Goal: Task Accomplishment & Management: Use online tool/utility

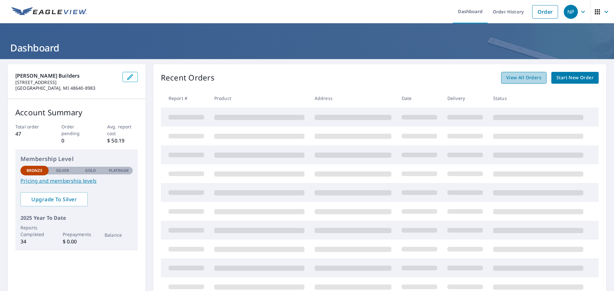
click at [532, 81] on span "View All Orders" at bounding box center [523, 78] width 35 height 8
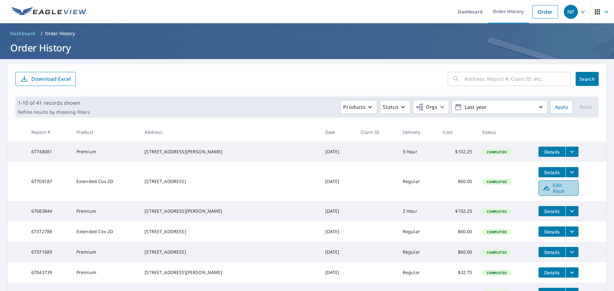
click at [550, 189] on span "Edit Pitch" at bounding box center [558, 188] width 32 height 12
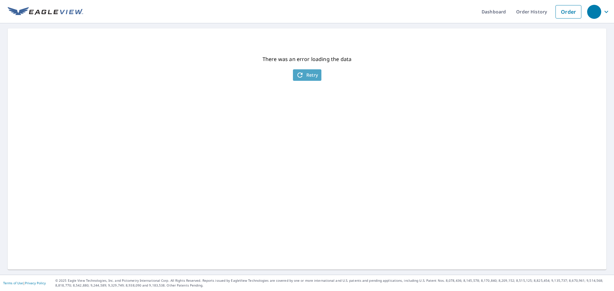
click at [306, 75] on span "Retry" at bounding box center [307, 75] width 22 height 8
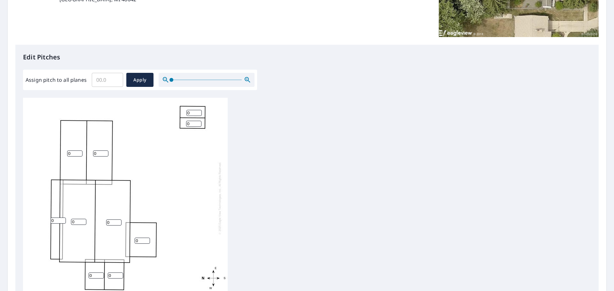
scroll to position [128, 0]
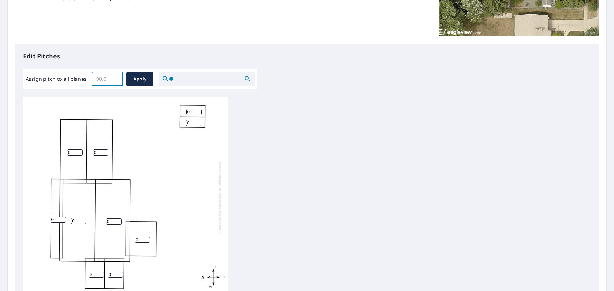
click at [101, 76] on input "Assign pitch to all planes" at bounding box center [107, 79] width 31 height 18
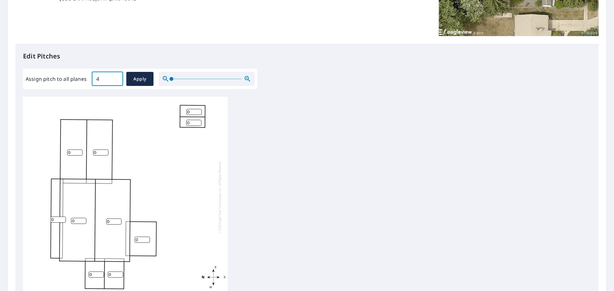
type input "4"
click at [147, 80] on span "Apply" at bounding box center [139, 79] width 17 height 8
type input "4"
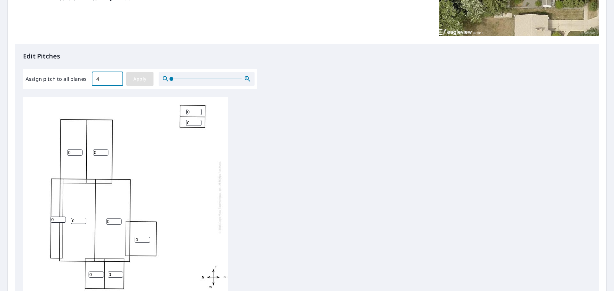
type input "4"
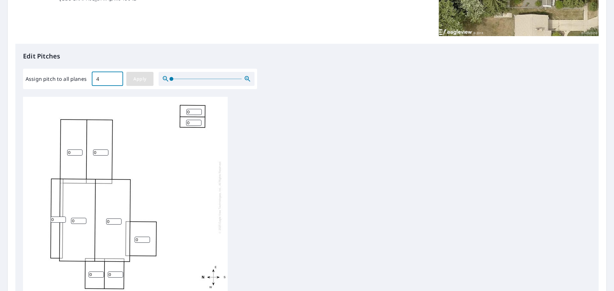
type input "4"
